Goal: Task Accomplishment & Management: Manage account settings

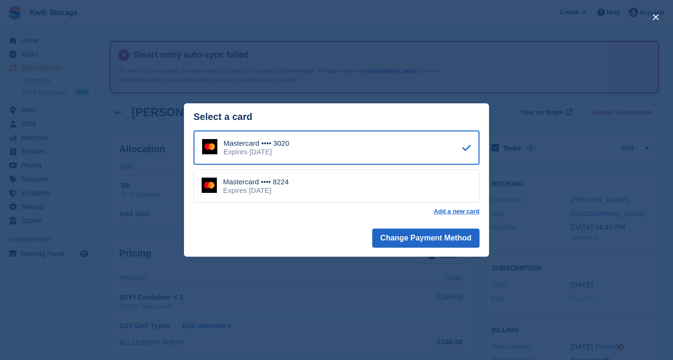
scroll to position [105, 0]
click at [290, 39] on div "close" at bounding box center [336, 180] width 673 height 360
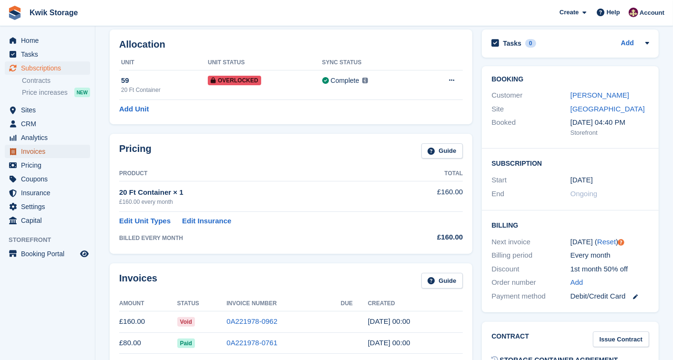
click at [27, 156] on span "Invoices" at bounding box center [49, 151] width 57 height 13
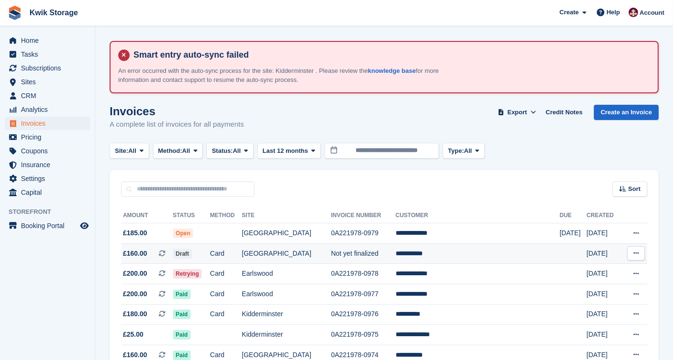
scroll to position [21, 0]
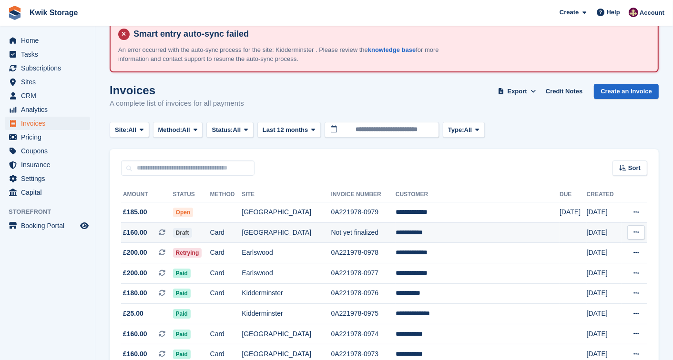
click at [396, 227] on td "Not yet finalized" at bounding box center [363, 233] width 64 height 21
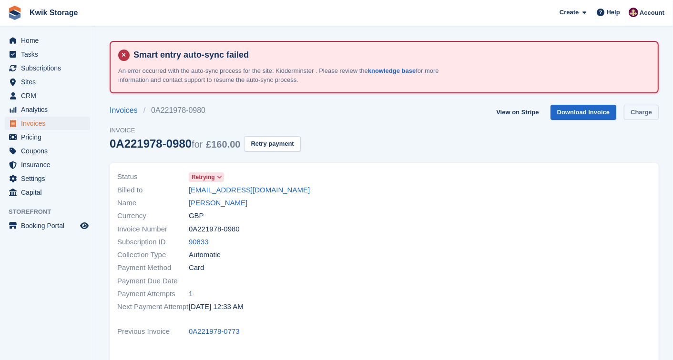
click at [639, 111] on link "Charge" at bounding box center [641, 113] width 35 height 16
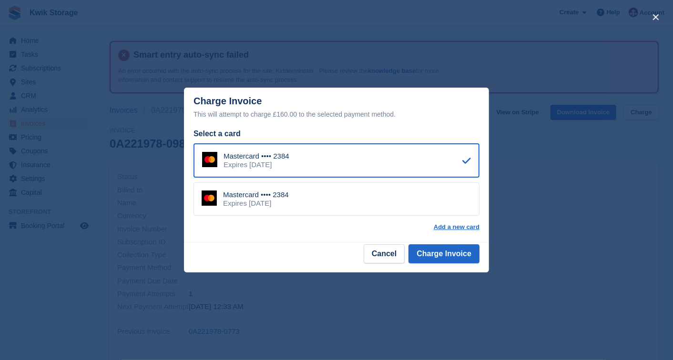
click at [396, 193] on div "Mastercard •••• 2384 Expires April 2029" at bounding box center [337, 199] width 286 height 33
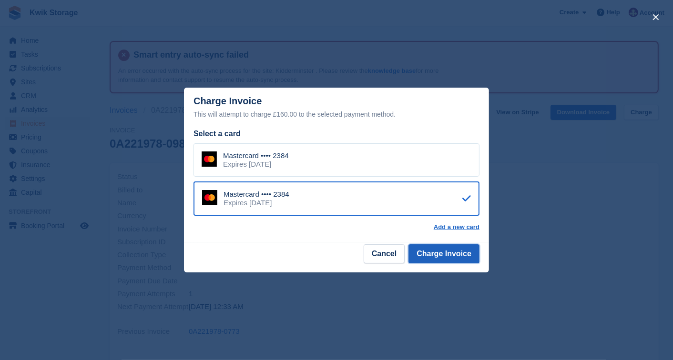
click at [449, 258] on button "Charge Invoice" at bounding box center [444, 254] width 71 height 19
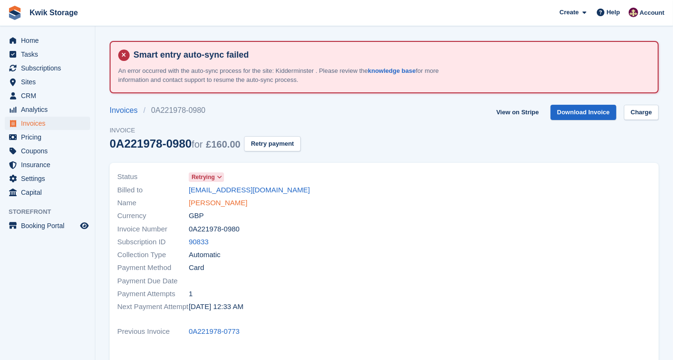
click at [216, 204] on link "Jacob Dabbs" at bounding box center [218, 203] width 59 height 11
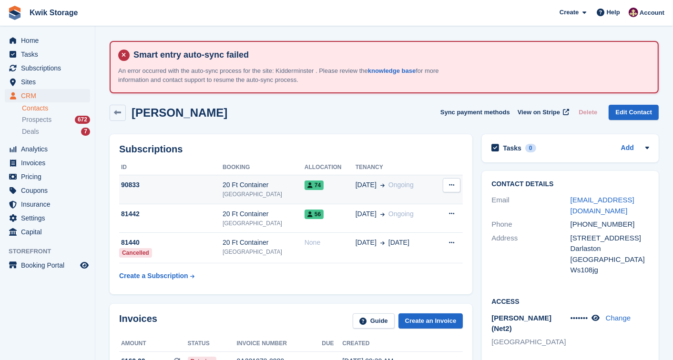
click at [456, 178] on button at bounding box center [452, 185] width 18 height 14
click at [412, 173] on th "Tenancy" at bounding box center [396, 167] width 80 height 15
click at [415, 178] on td "14 Jun Ongoing" at bounding box center [396, 189] width 80 height 29
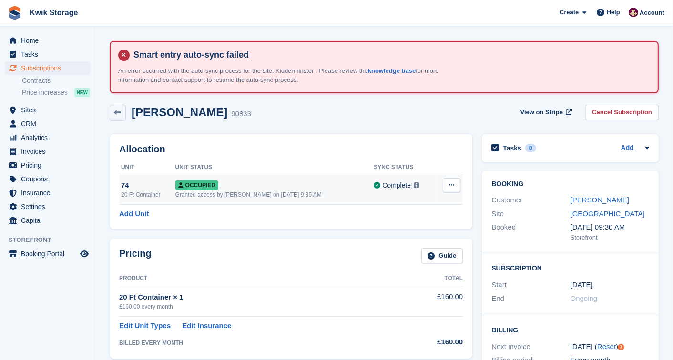
click at [454, 187] on icon at bounding box center [451, 185] width 5 height 6
click at [404, 203] on p "Overlock" at bounding box center [414, 204] width 83 height 12
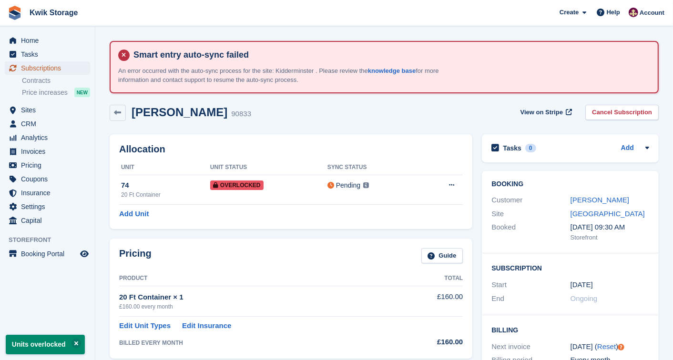
click at [84, 65] on link "Subscriptions" at bounding box center [47, 68] width 85 height 13
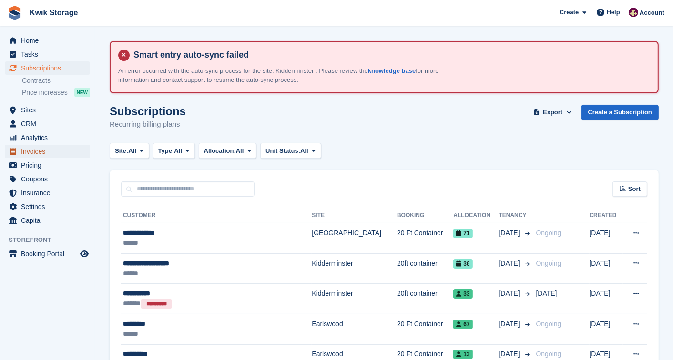
click at [63, 154] on span "Invoices" at bounding box center [49, 151] width 57 height 13
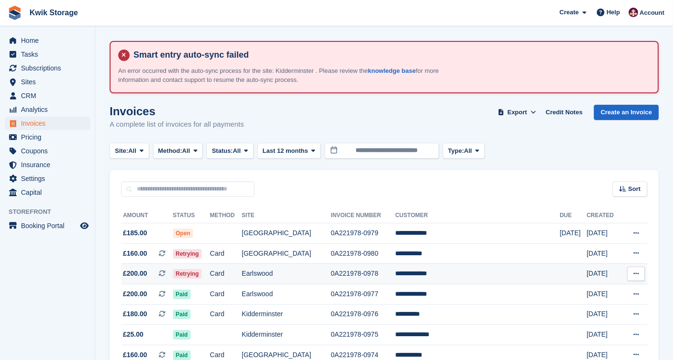
click at [242, 274] on td "Card" at bounding box center [226, 274] width 32 height 21
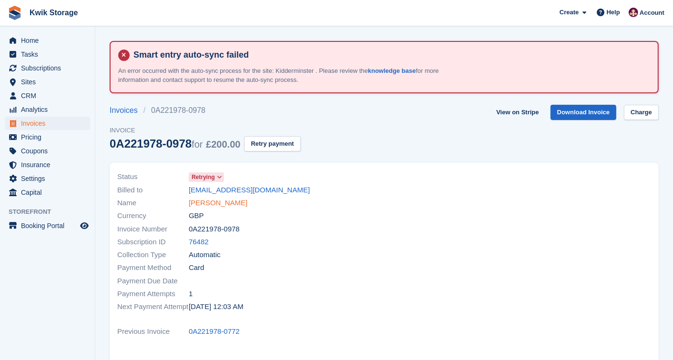
click at [221, 199] on link "Elliot Rowles" at bounding box center [218, 203] width 59 height 11
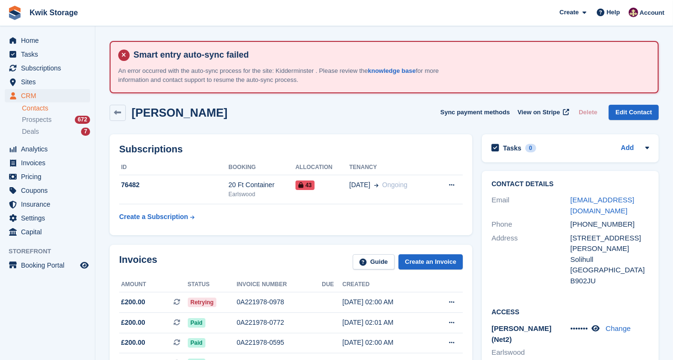
click at [283, 123] on div "Elliot Rowles Sync payment methods View on Stripe Delete Edit Contact" at bounding box center [384, 115] width 559 height 30
click at [287, 130] on div "Subscriptions ID Booking Allocation Tenancy 76482 20 Ft Container Earlswood 43 …" at bounding box center [291, 185] width 372 height 111
click at [32, 44] on span "Home" at bounding box center [49, 40] width 57 height 13
